Goal: Task Accomplishment & Management: Manage account settings

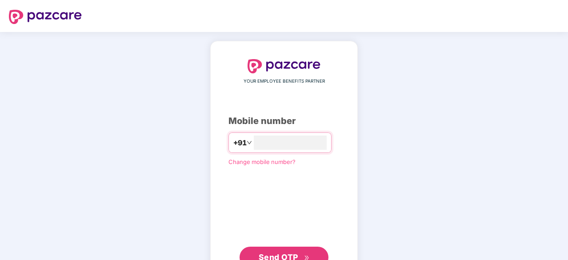
type input "**********"
click at [288, 247] on button "Send OTP" at bounding box center [284, 257] width 89 height 21
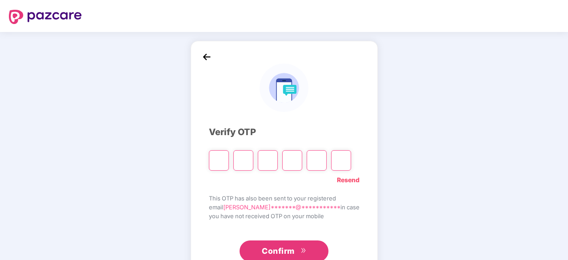
type input "*"
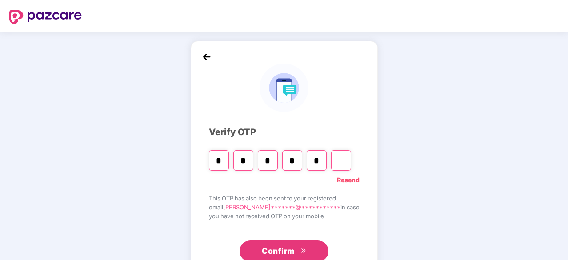
type input "*"
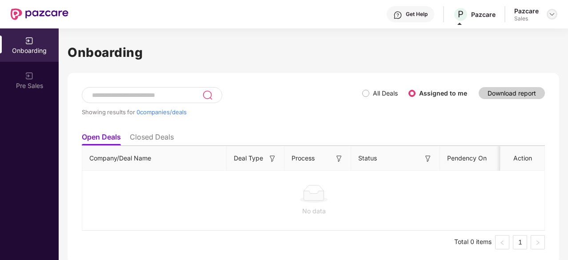
click at [548, 14] on div at bounding box center [552, 14] width 11 height 11
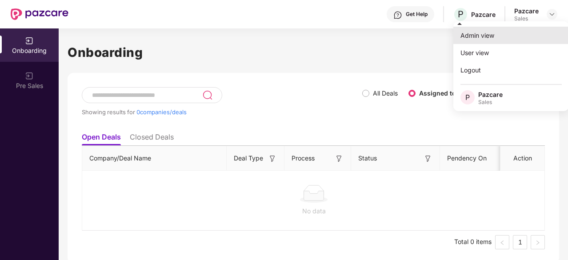
click at [501, 39] on div "Admin view" at bounding box center [511, 35] width 116 height 17
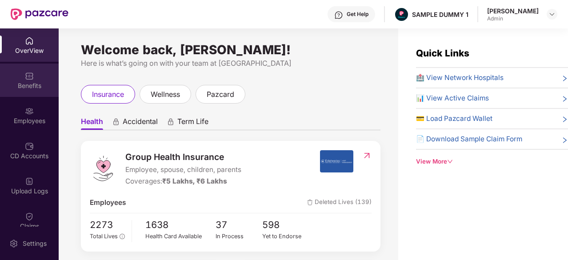
click at [42, 94] on div "Benefits" at bounding box center [29, 80] width 59 height 33
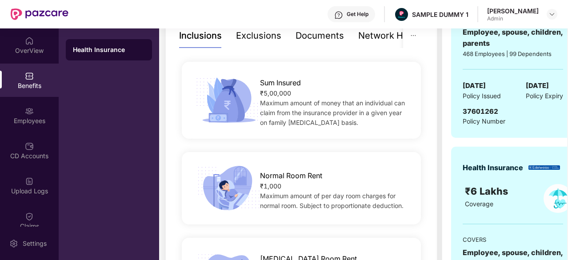
scroll to position [135, 0]
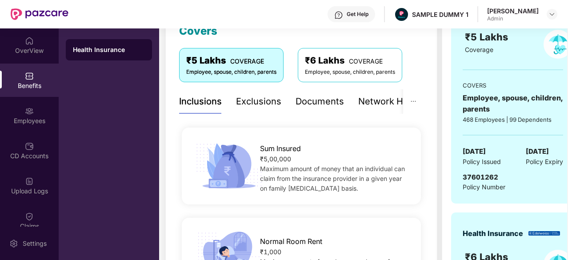
click at [368, 104] on div "Network Hospitals" at bounding box center [397, 102] width 78 height 14
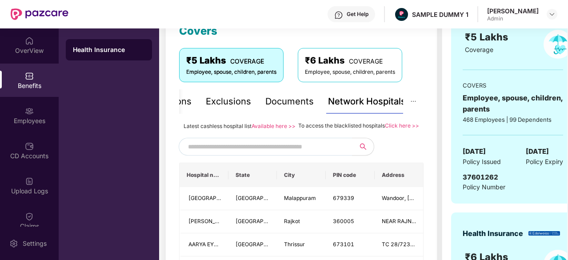
click at [279, 153] on input "text" at bounding box center [264, 146] width 152 height 13
type input "******"
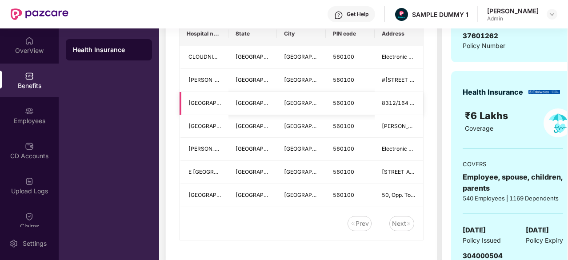
scroll to position [248, 0]
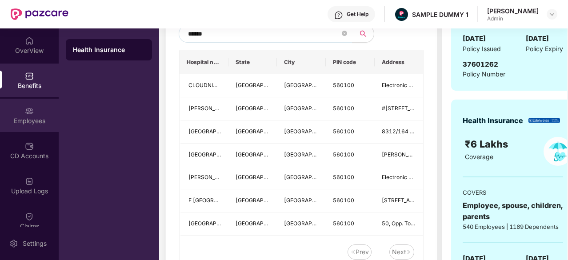
click at [35, 116] on div "Employees" at bounding box center [29, 120] width 59 height 9
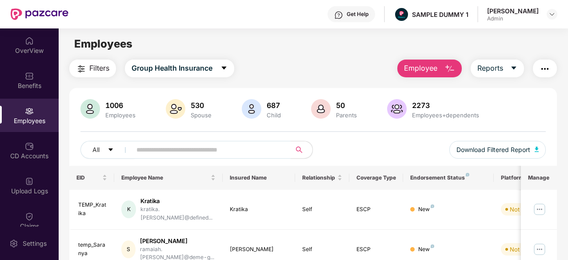
click at [412, 72] on span "Employee" at bounding box center [420, 68] width 33 height 11
click at [376, 119] on div "1006 Employees 530 Spouse 687 Child [DEMOGRAPHIC_DATA] Parents 2273 Employees+d…" at bounding box center [312, 109] width 465 height 21
click at [46, 141] on div "CD Accounts" at bounding box center [29, 150] width 59 height 33
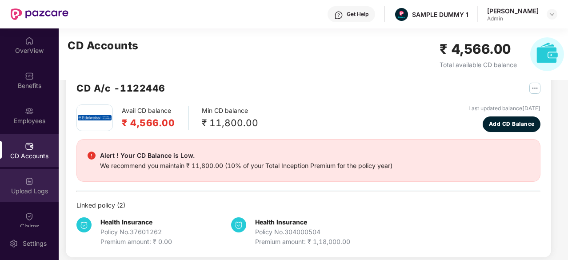
scroll to position [40, 0]
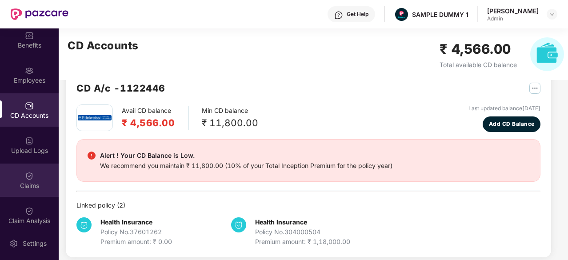
click at [36, 185] on div "Claims" at bounding box center [29, 185] width 59 height 9
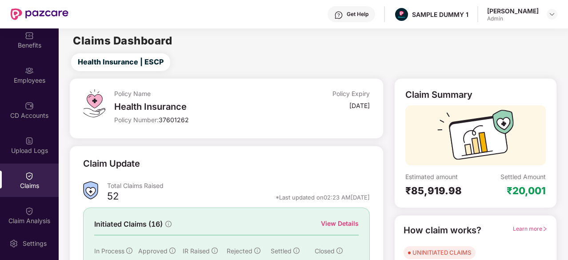
scroll to position [87, 0]
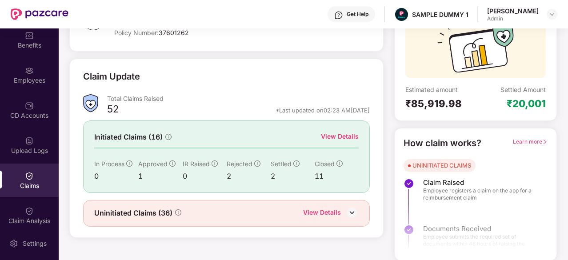
click at [319, 211] on div "View Details" at bounding box center [322, 214] width 38 height 12
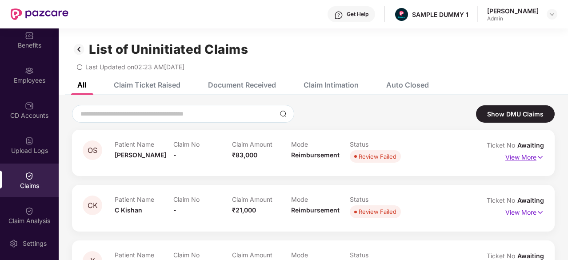
click at [520, 158] on p "View More" at bounding box center [524, 156] width 39 height 12
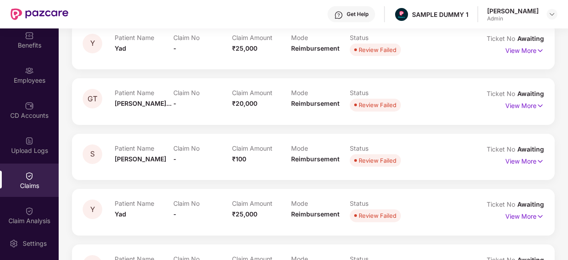
scroll to position [105, 0]
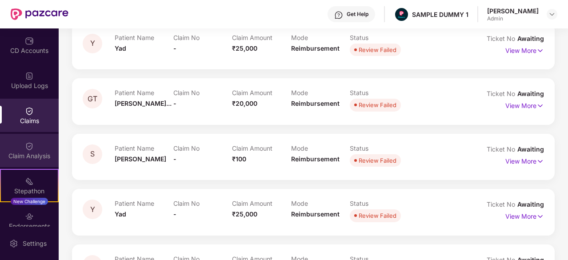
click at [30, 165] on div "Claim Analysis" at bounding box center [29, 150] width 59 height 33
